Goal: Information Seeking & Learning: Learn about a topic

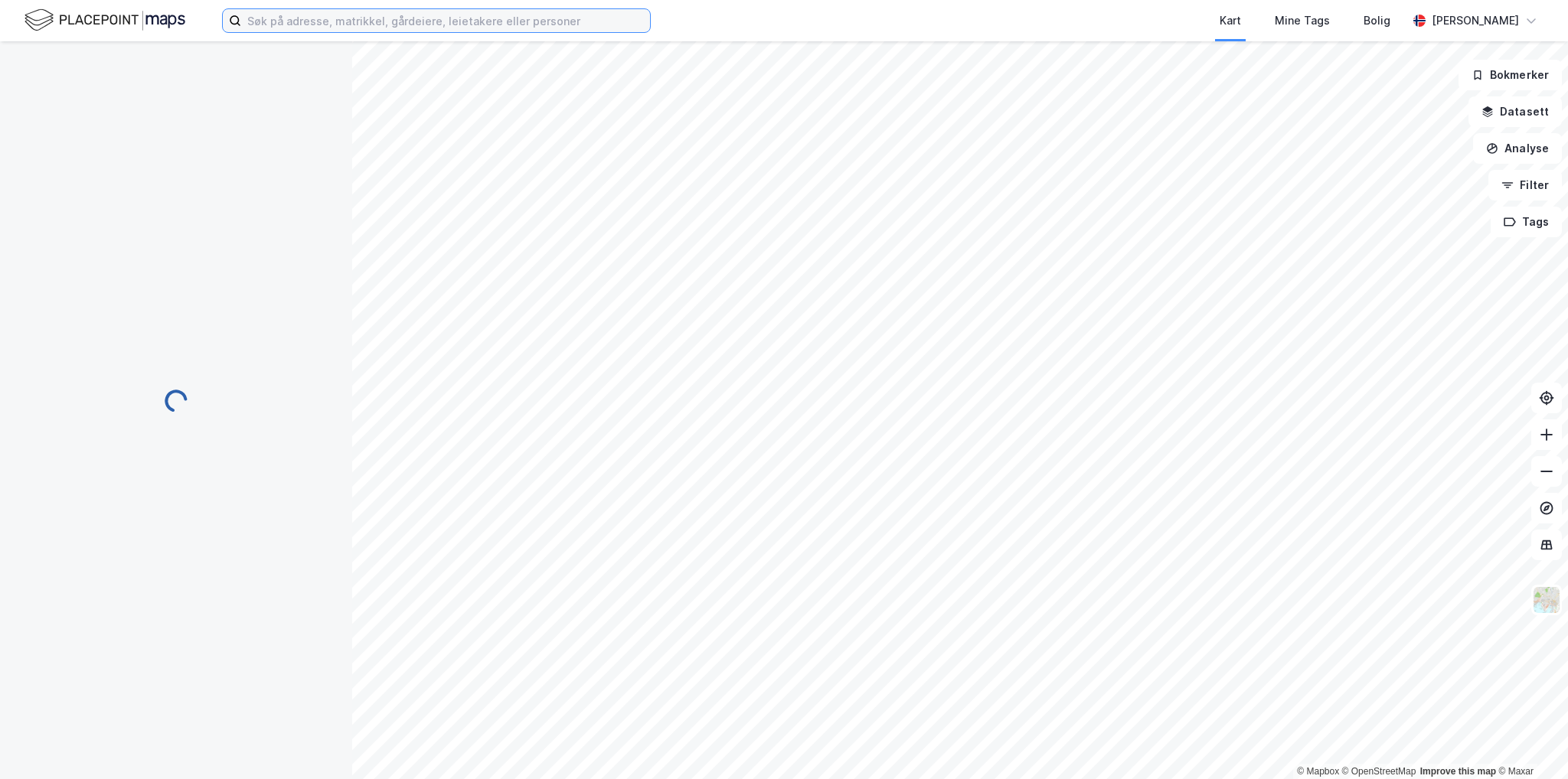
click at [517, 24] on input at bounding box center [445, 21] width 409 height 23
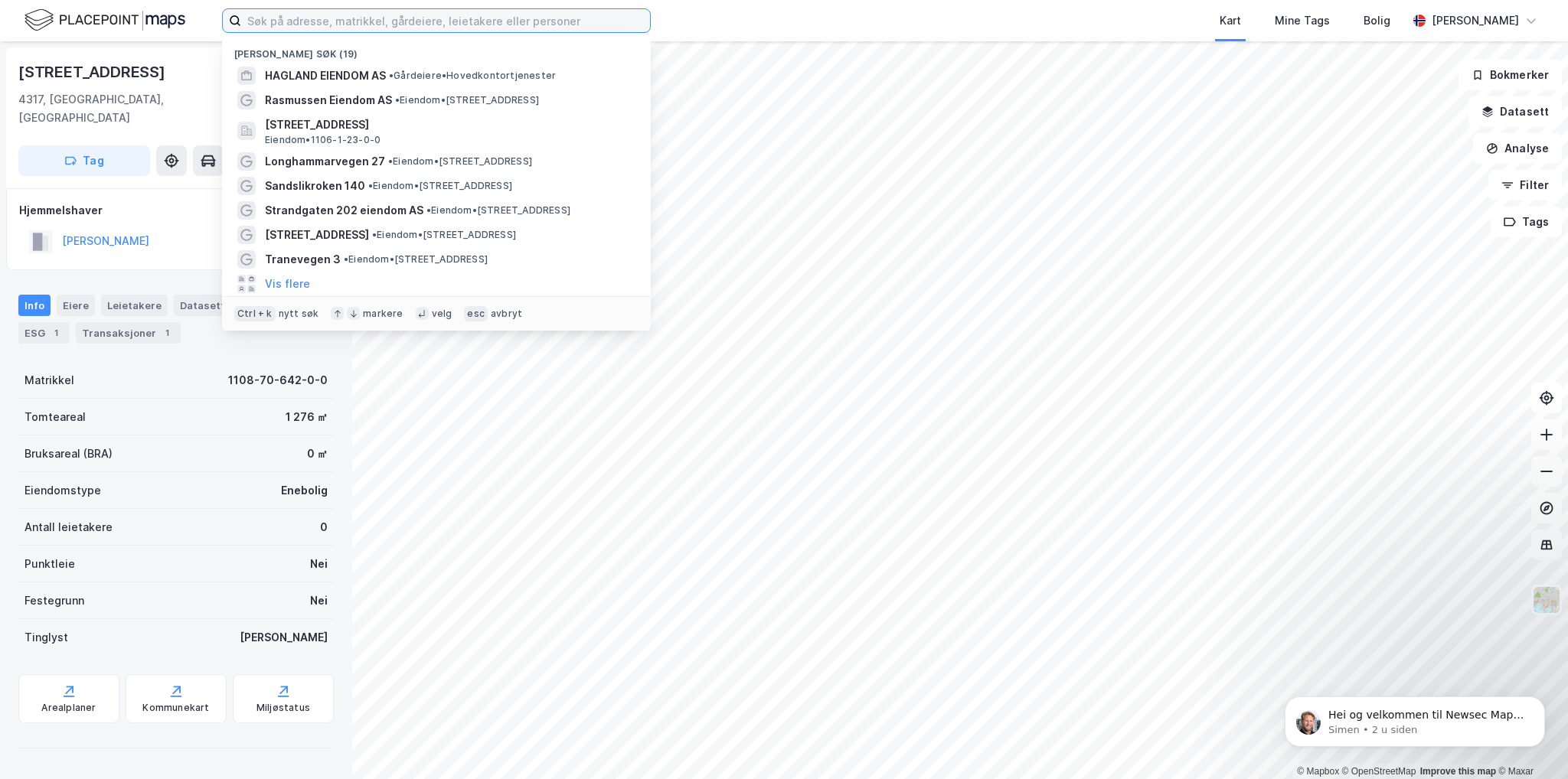
paste input "[PERSON_NAME] 13"
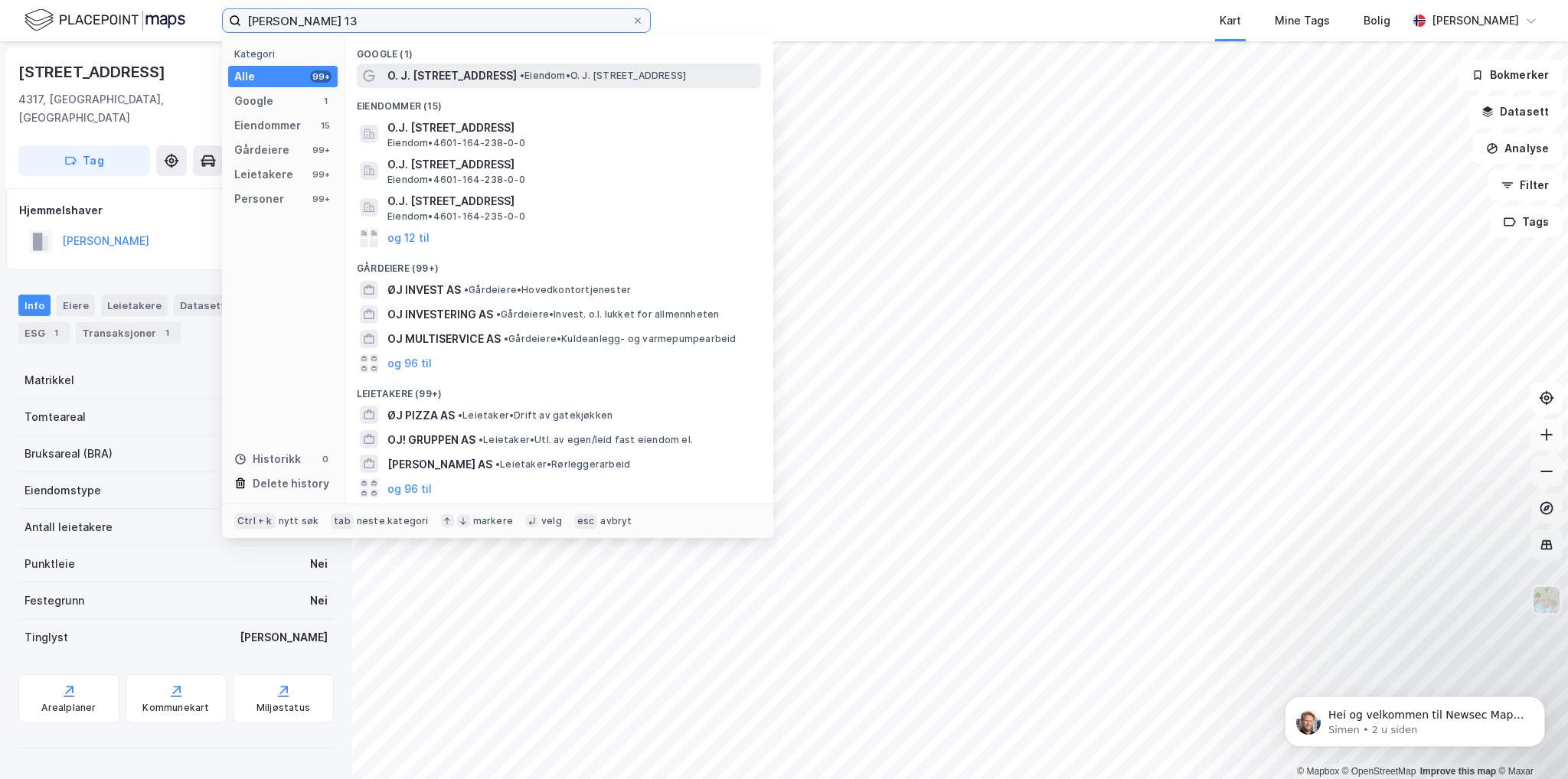
type input "[PERSON_NAME] 13"
click at [531, 68] on div "O. J. [STREET_ADDRESS] • Eiendom • O. J. [STREET_ADDRESS]" at bounding box center [572, 75] width 370 height 18
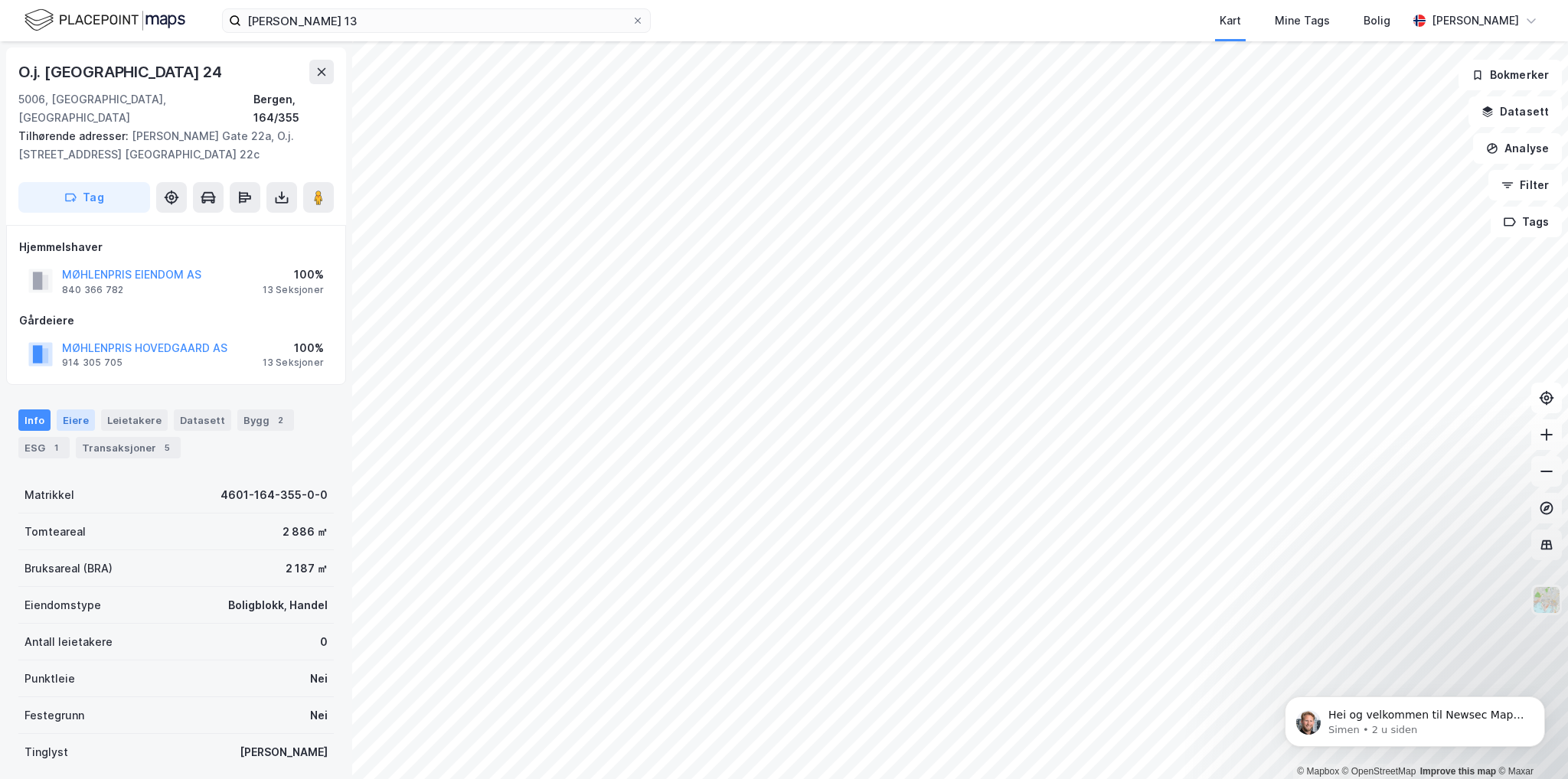
click at [76, 409] on div "Eiere" at bounding box center [75, 420] width 38 height 21
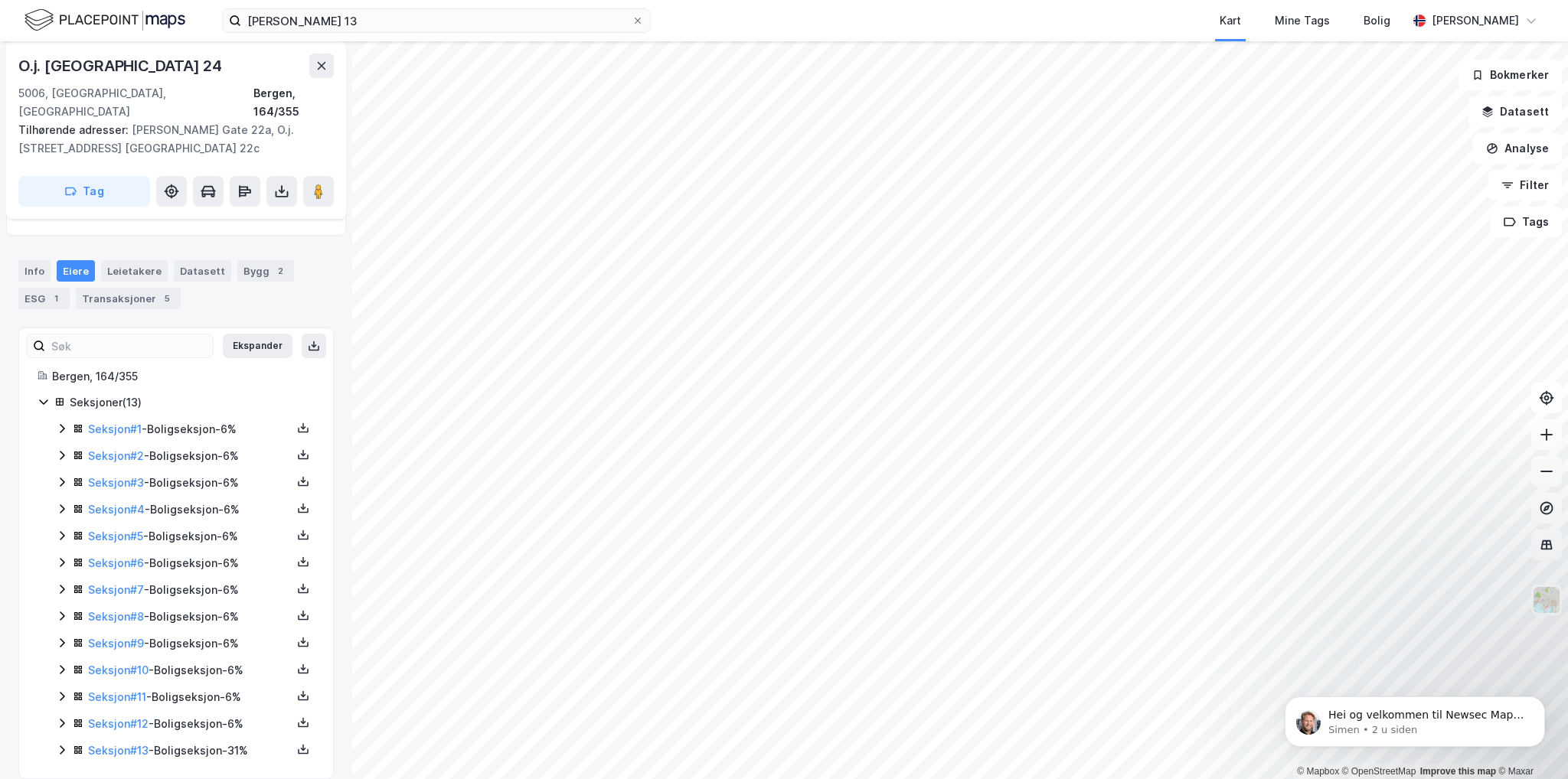
scroll to position [151, 0]
click at [60, 286] on div "ESG 1" at bounding box center [44, 297] width 52 height 21
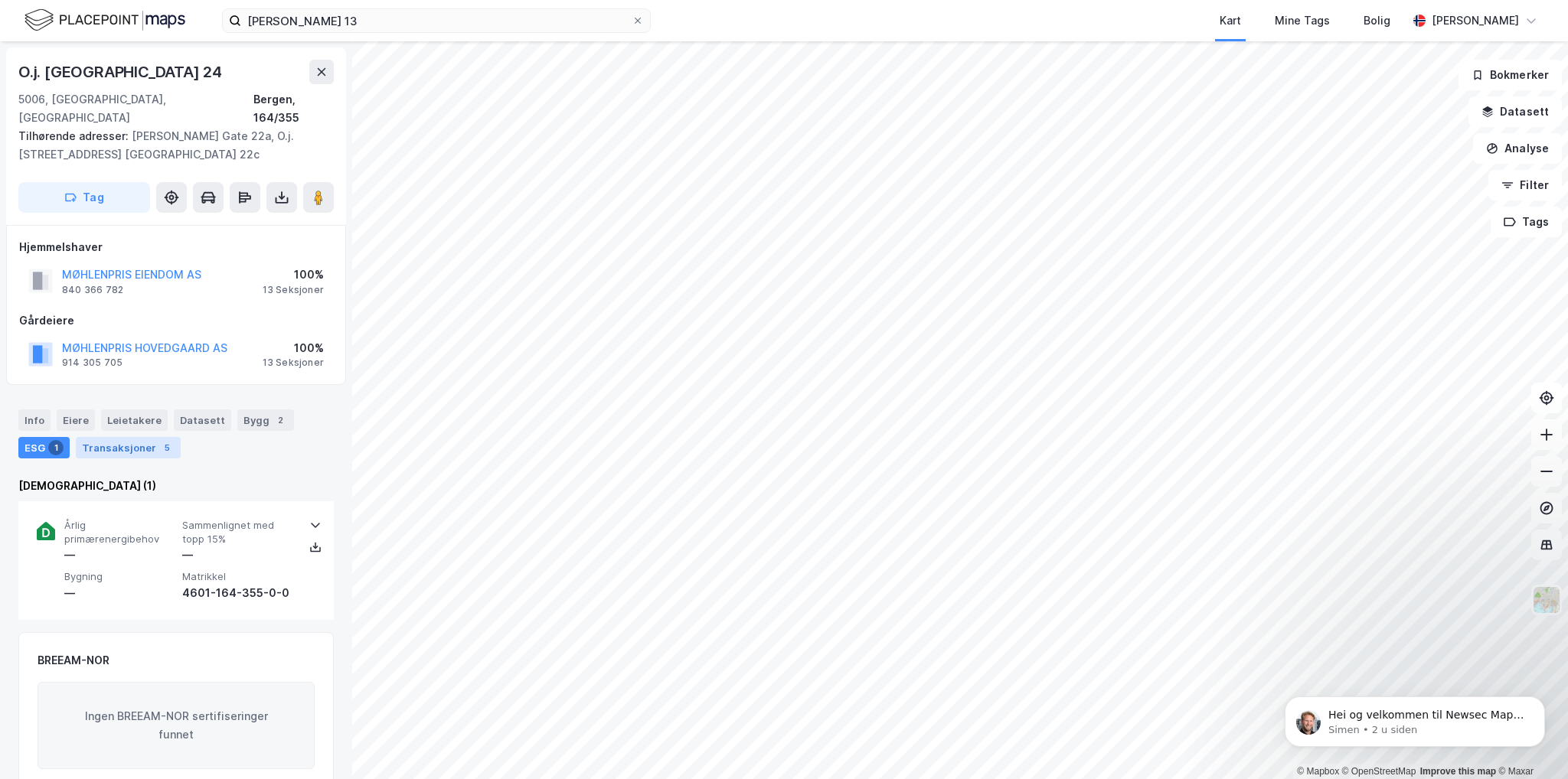
click at [149, 437] on div "Transaksjoner 5" at bounding box center [128, 447] width 105 height 21
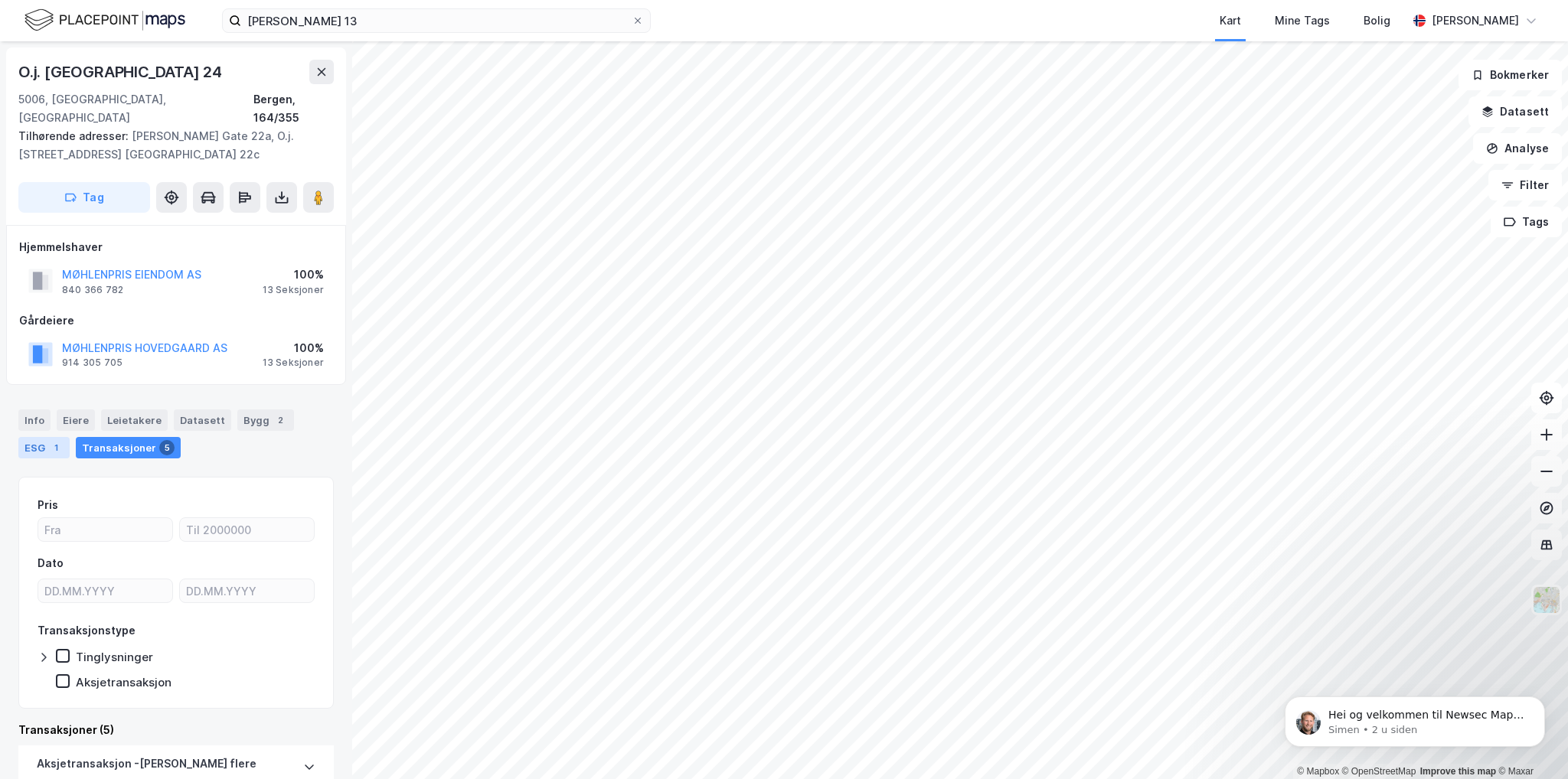
click at [46, 437] on div "ESG 1" at bounding box center [44, 447] width 52 height 21
